Goal: Information Seeking & Learning: Learn about a topic

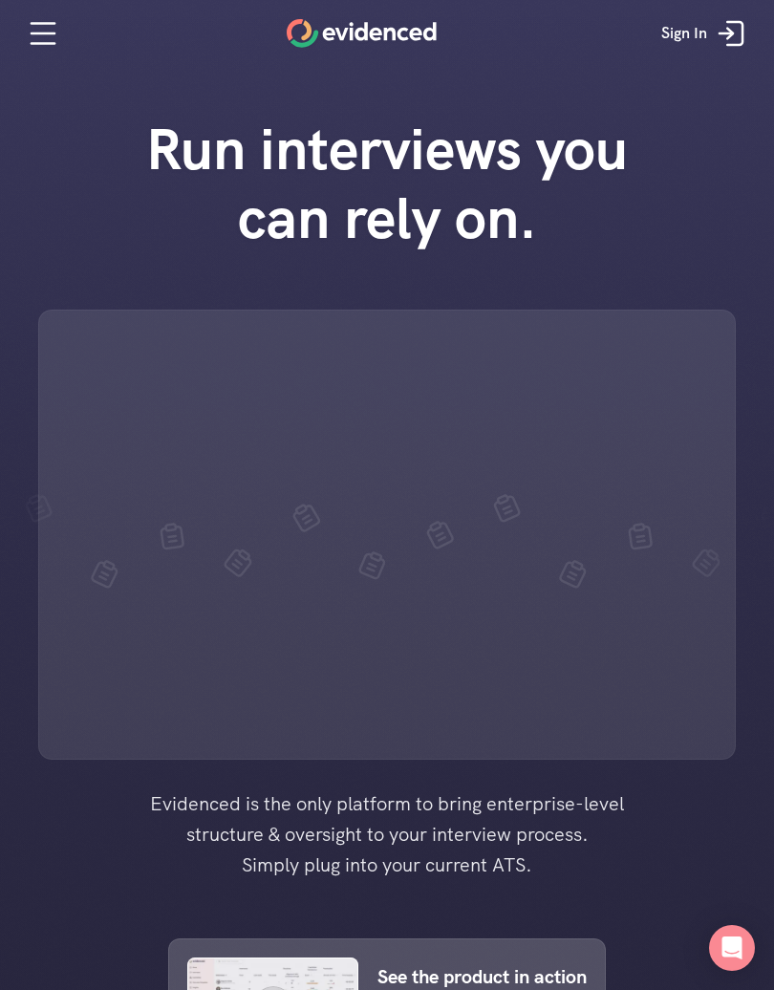
click at [747, 184] on div "Run interviews you can rely on." at bounding box center [387, 428] width 774 height 664
